Goal: Task Accomplishment & Management: Use online tool/utility

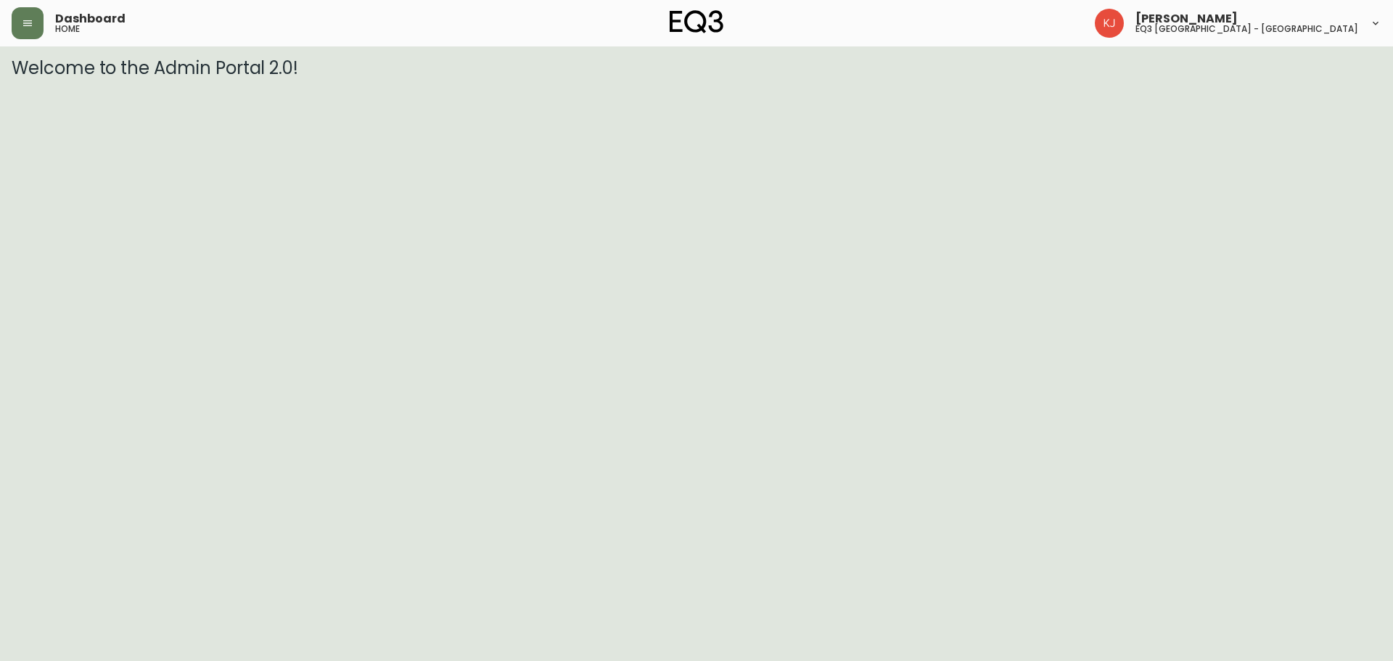
click at [1311, 78] on html "Dashboard home [PERSON_NAME] eq3 [GEOGRAPHIC_DATA] - [GEOGRAPHIC_DATA] Welcome …" at bounding box center [696, 39] width 1393 height 78
click at [30, 14] on button "button" at bounding box center [28, 23] width 32 height 32
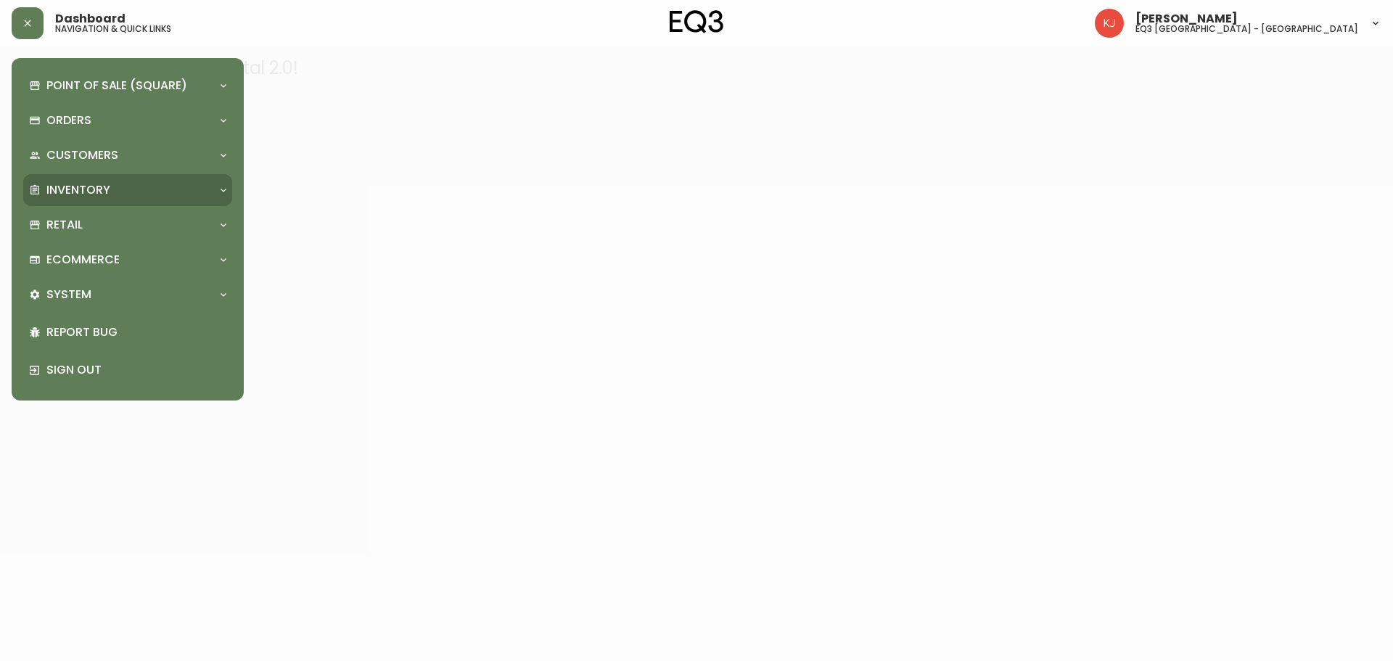
click at [122, 191] on div "Inventory" at bounding box center [120, 190] width 183 height 16
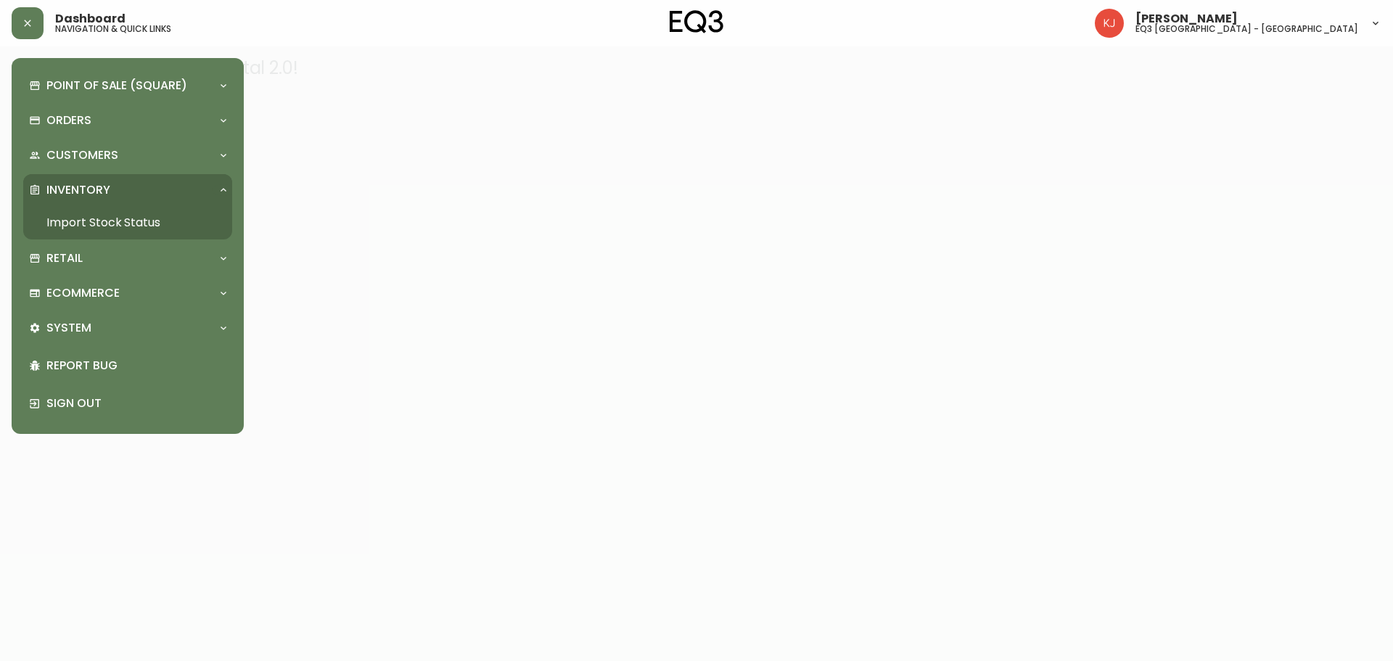
click at [112, 228] on link "Import Stock Status" at bounding box center [127, 222] width 209 height 33
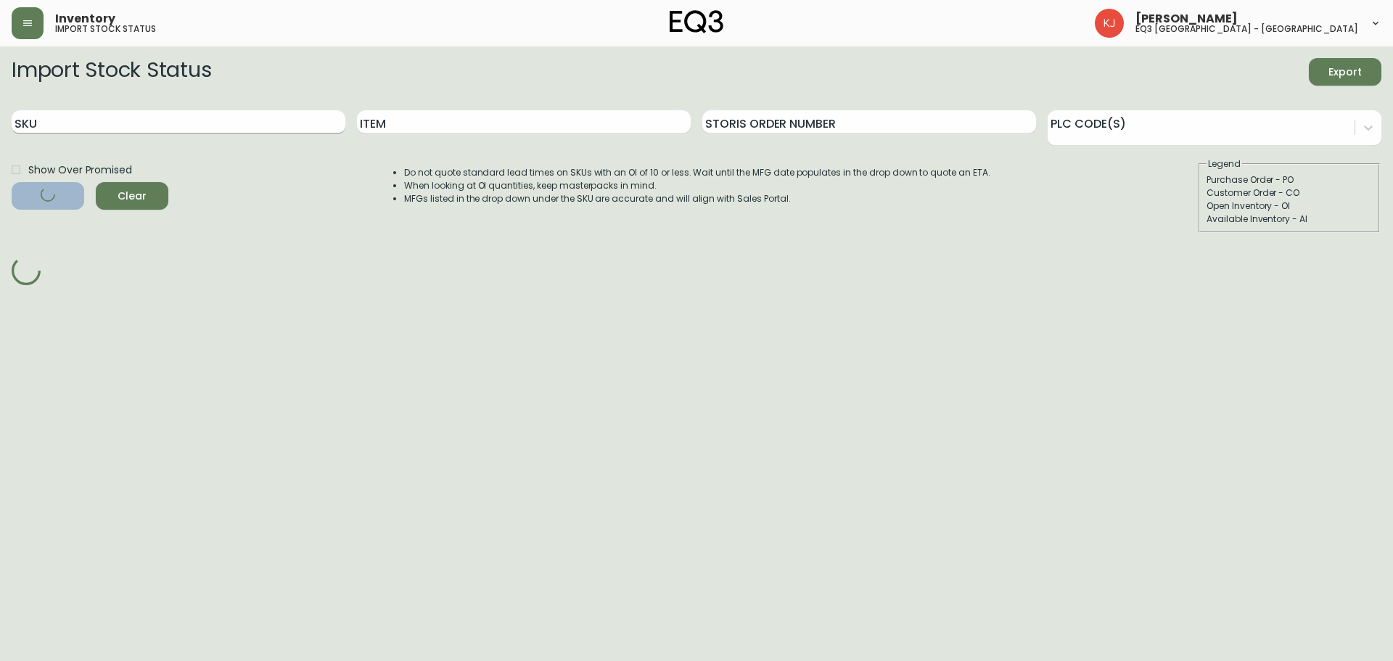
click at [153, 119] on input "SKU" at bounding box center [179, 121] width 334 height 23
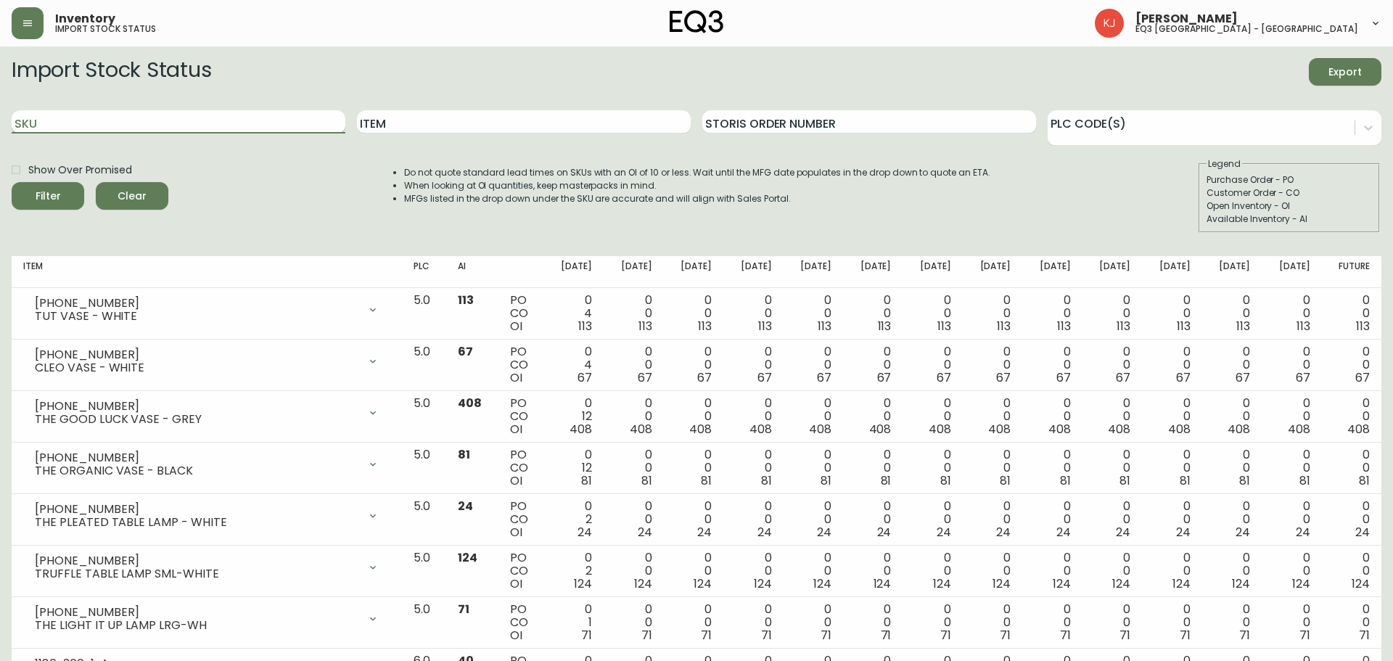
paste input "1201921275"
click at [12, 182] on button "Filter" at bounding box center [48, 196] width 73 height 28
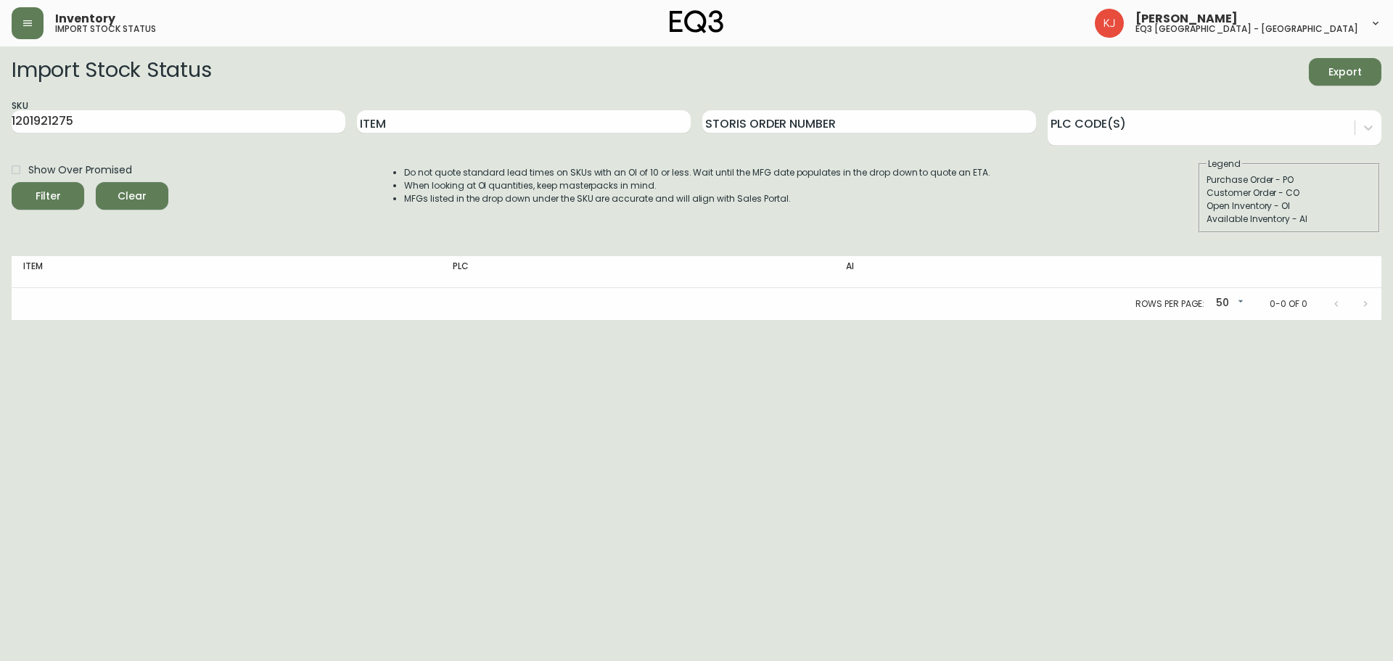
click at [0, 118] on main "Import Stock Status Export SKU 1201921275 Item Storis Order Number PLC Code(s) …" at bounding box center [696, 182] width 1393 height 273
paste input "[PHONE_NUMBER]"
type input "[PHONE_NUMBER]"
click at [12, 182] on button "Filter" at bounding box center [48, 196] width 73 height 28
